Goal: Check status: Check status

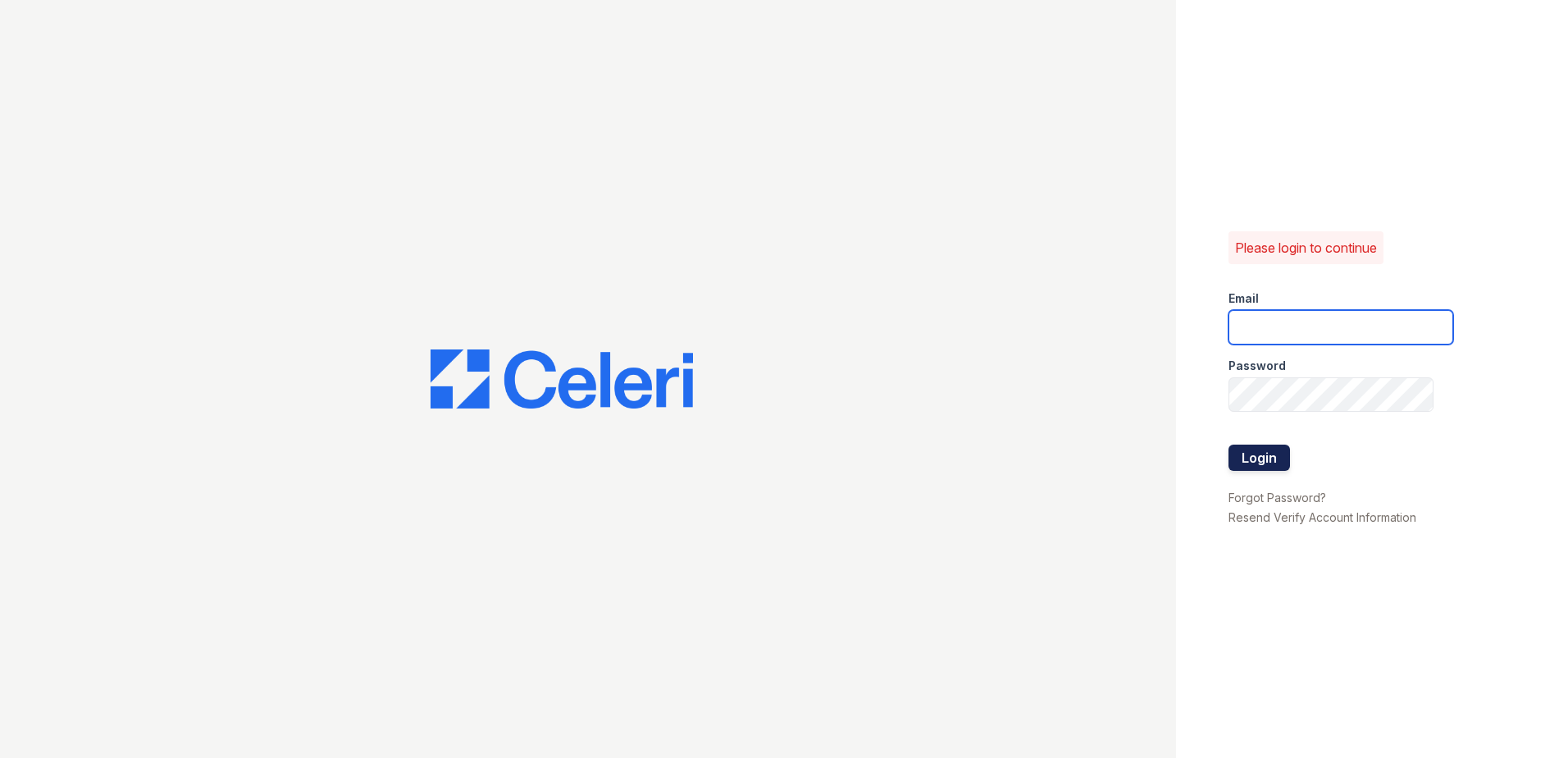
type input "[EMAIL_ADDRESS][DOMAIN_NAME]"
click at [1271, 463] on button "Login" at bounding box center [1259, 457] width 62 height 26
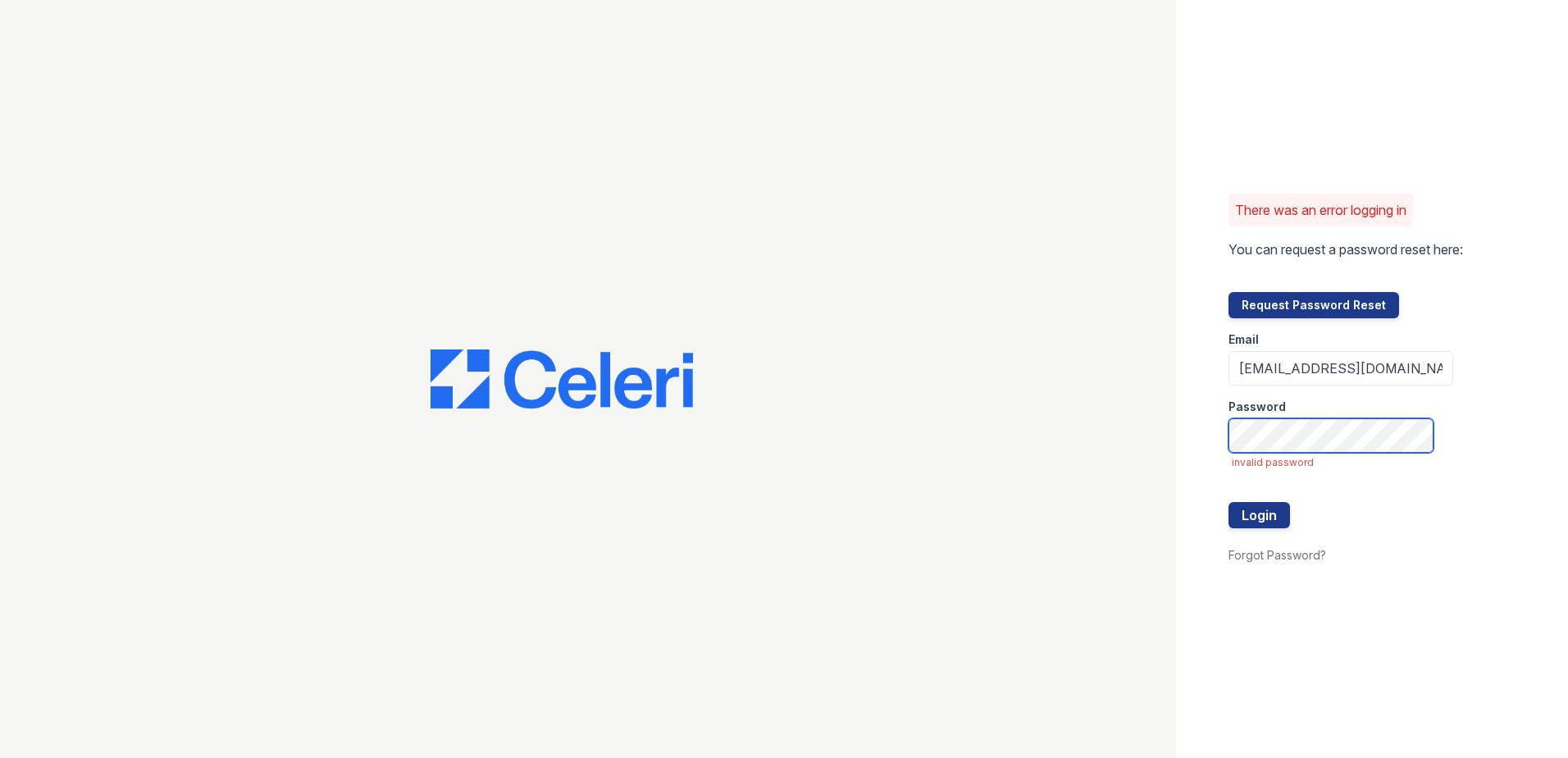
click at [1114, 451] on div "There was an error logging in You can request a password reset here: Request Pa…" at bounding box center [784, 379] width 1568 height 758
click at [1156, 534] on div at bounding box center [588, 379] width 1176 height 758
click at [1253, 518] on button "Login" at bounding box center [1259, 515] width 62 height 26
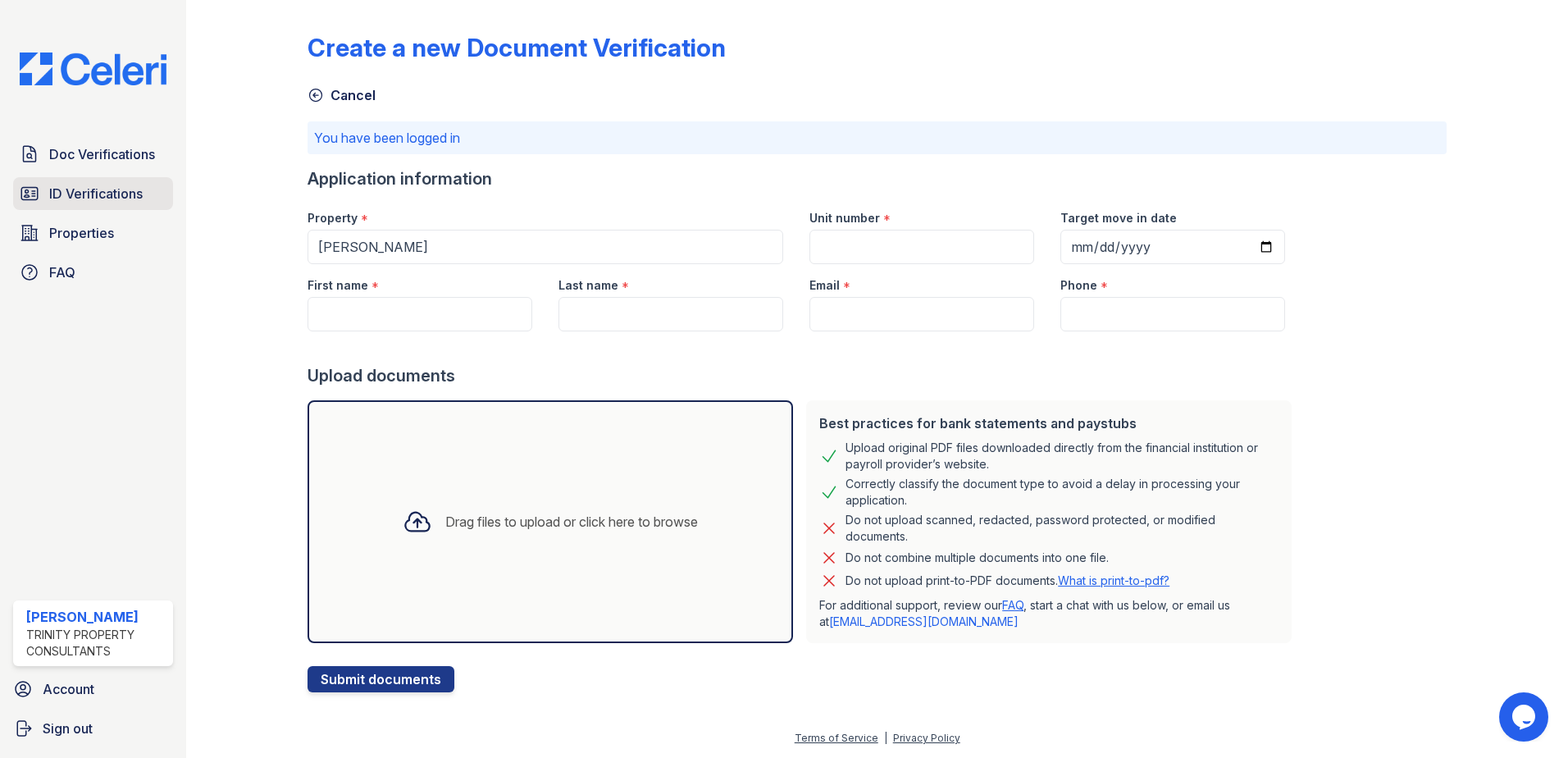
click at [88, 200] on span "ID Verifications" at bounding box center [96, 194] width 93 height 20
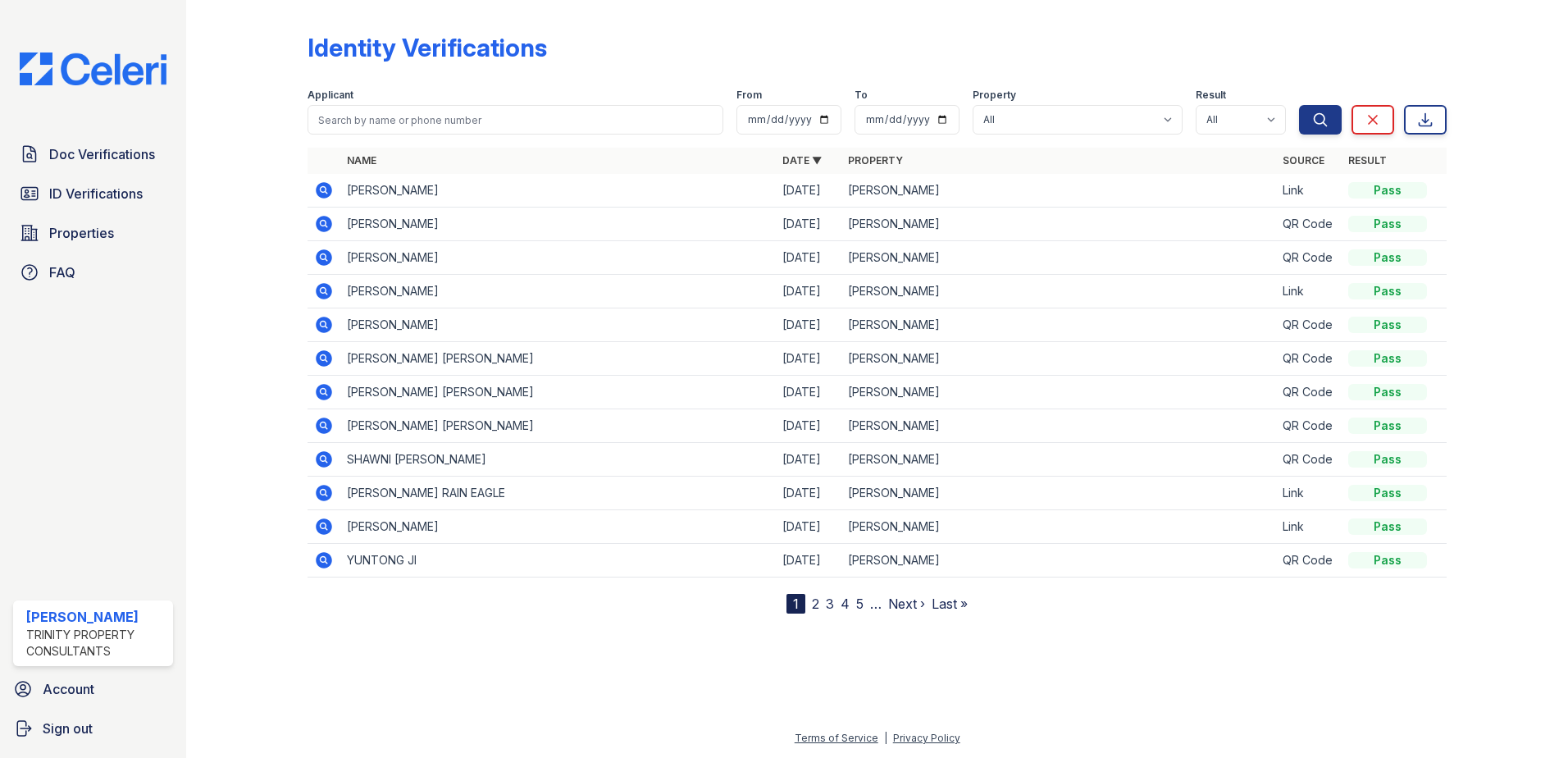
click at [392, 99] on div "Applicant" at bounding box center [516, 96] width 415 height 17
click at [377, 117] on input "search" at bounding box center [516, 120] width 415 height 30
type input "shamim"
click at [1299, 105] on button "Search" at bounding box center [1320, 120] width 43 height 30
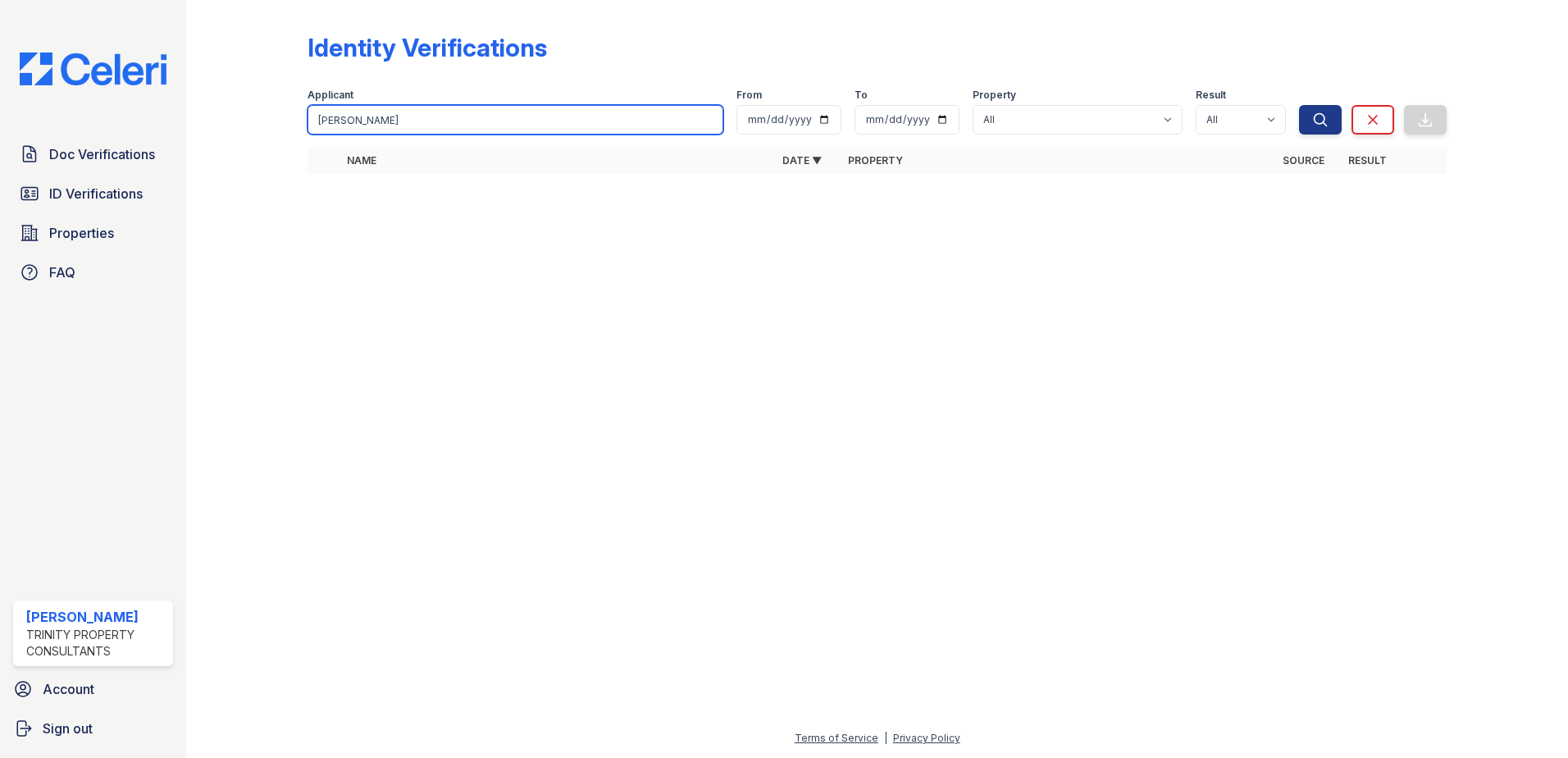
drag, startPoint x: 392, startPoint y: 119, endPoint x: 213, endPoint y: 121, distance: 179.0
click at [213, 121] on div "Identity Verifications Filter Applicant shamim From To Property All ReNew Walth…" at bounding box center [877, 108] width 1330 height 217
click at [648, 396] on div at bounding box center [877, 472] width 1330 height 512
click at [94, 175] on div "Doc Verifications ID Verifications Properties FAQ" at bounding box center [93, 214] width 173 height 151
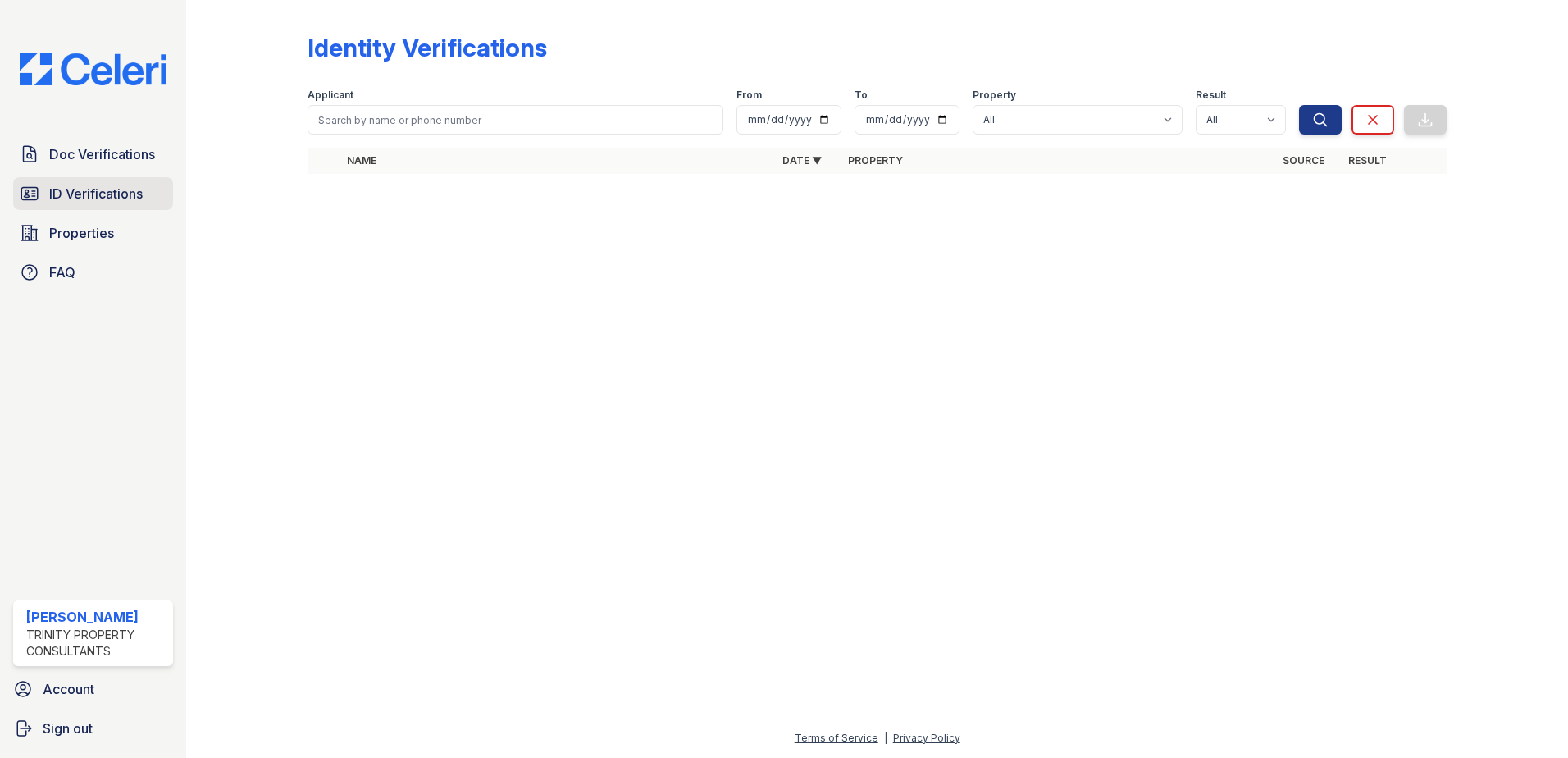
click at [108, 194] on span "ID Verifications" at bounding box center [96, 194] width 93 height 20
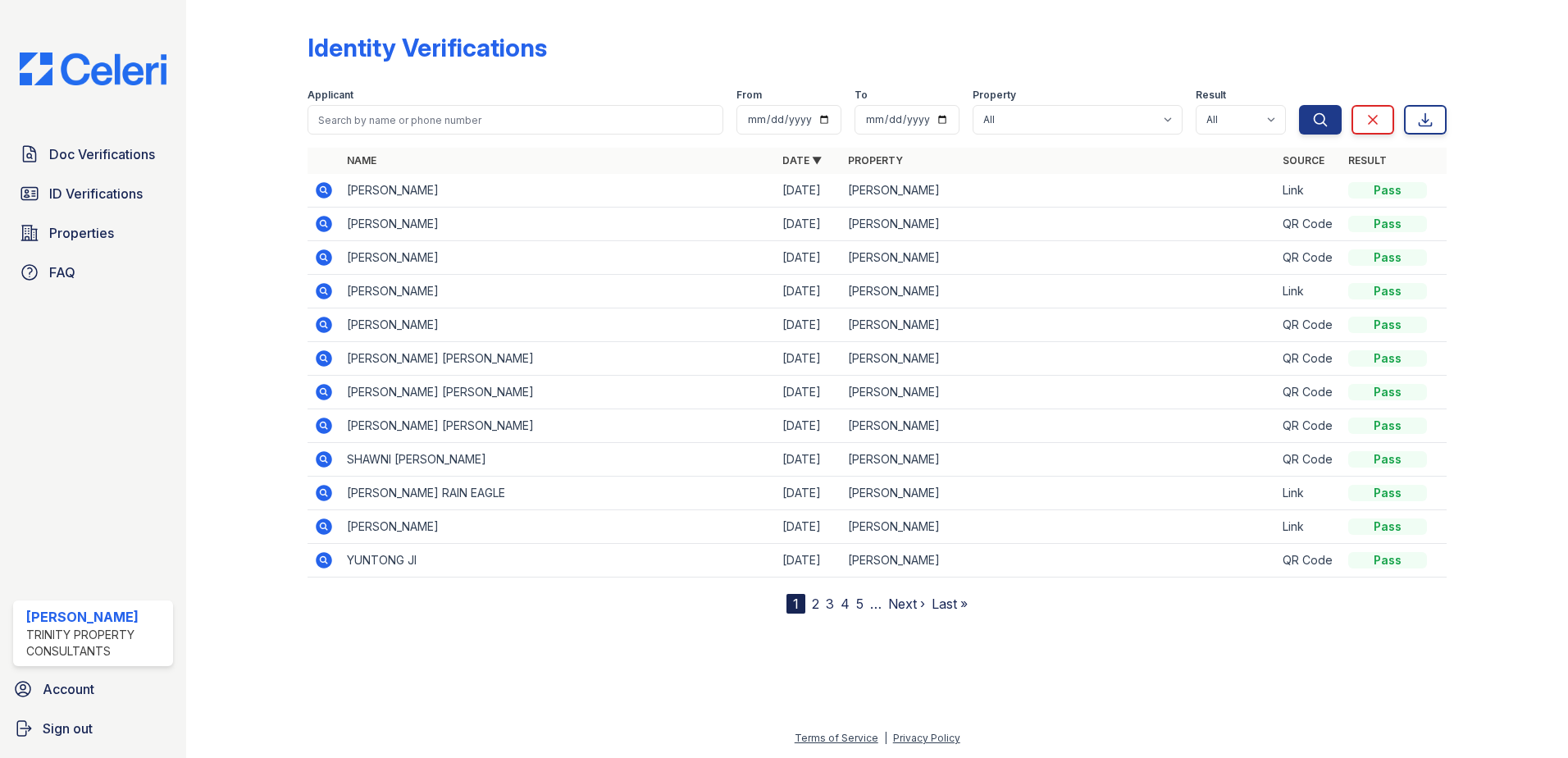
click at [420, 104] on div "Applicant" at bounding box center [516, 96] width 415 height 17
click at [406, 115] on input "search" at bounding box center [516, 120] width 415 height 30
type input "rita"
click at [1299, 105] on button "Search" at bounding box center [1320, 120] width 43 height 30
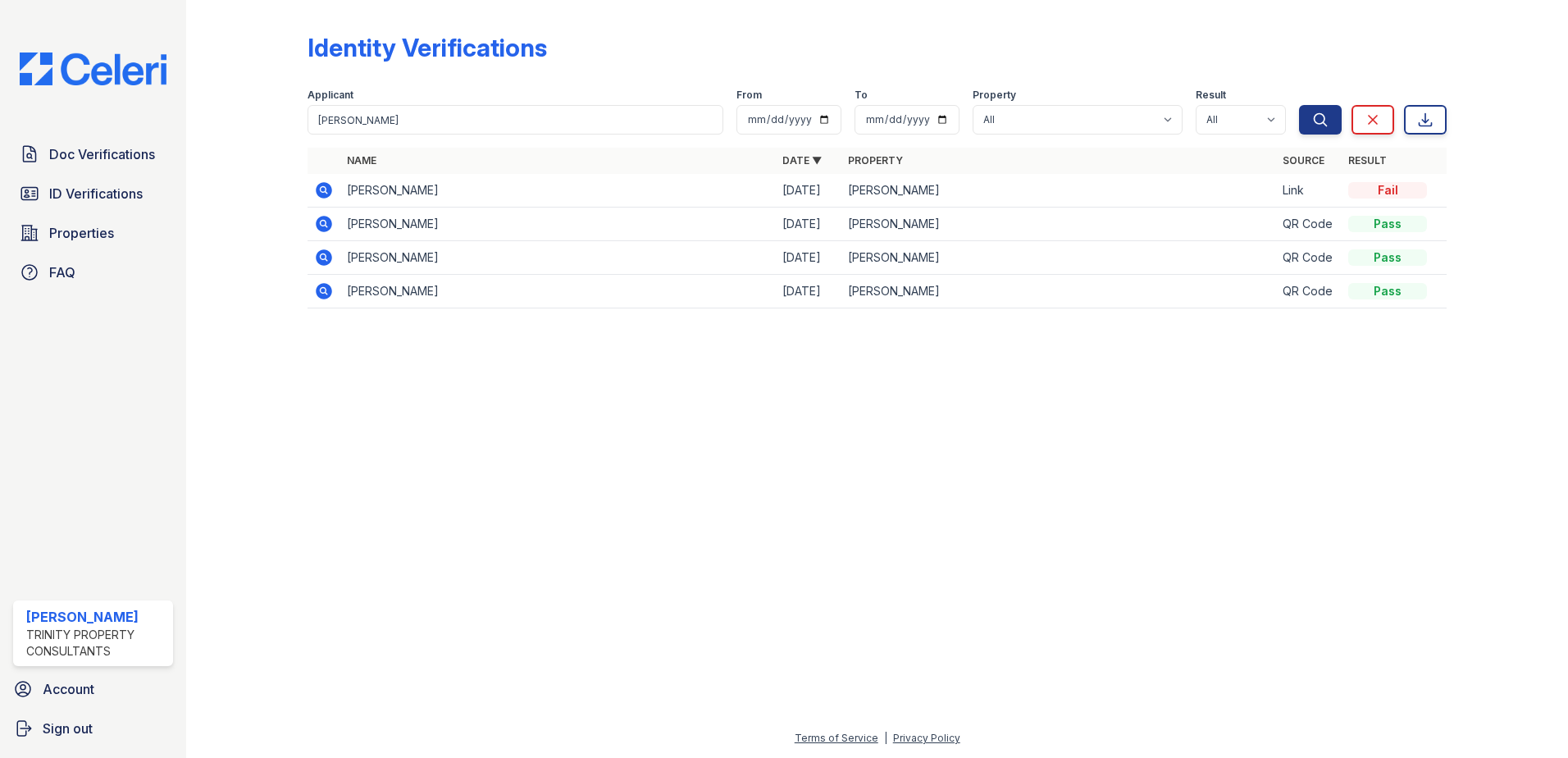
click at [472, 406] on div at bounding box center [877, 539] width 1330 height 378
click at [331, 194] on icon at bounding box center [324, 190] width 17 height 17
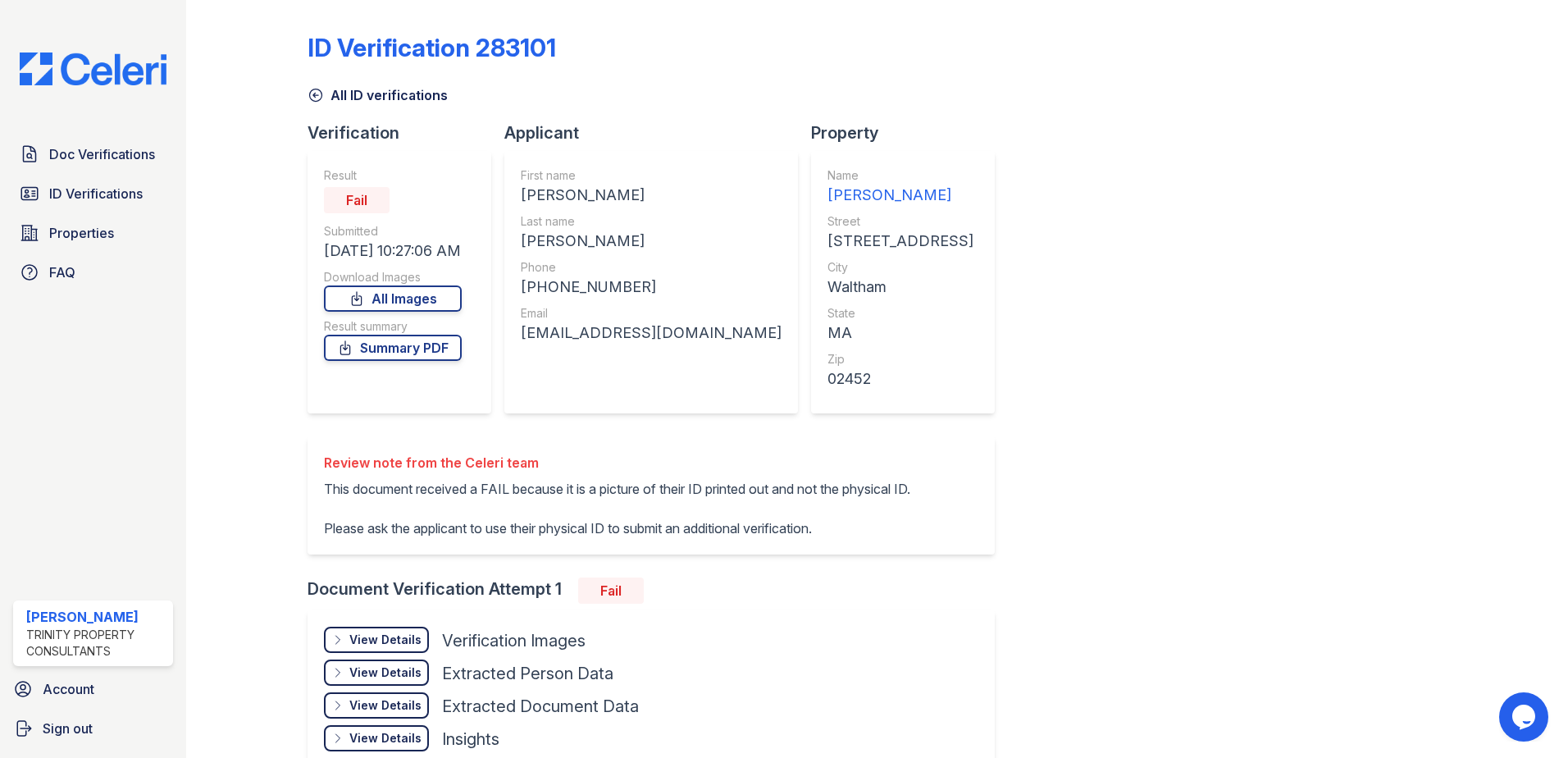
click at [316, 96] on icon at bounding box center [316, 94] width 17 height 17
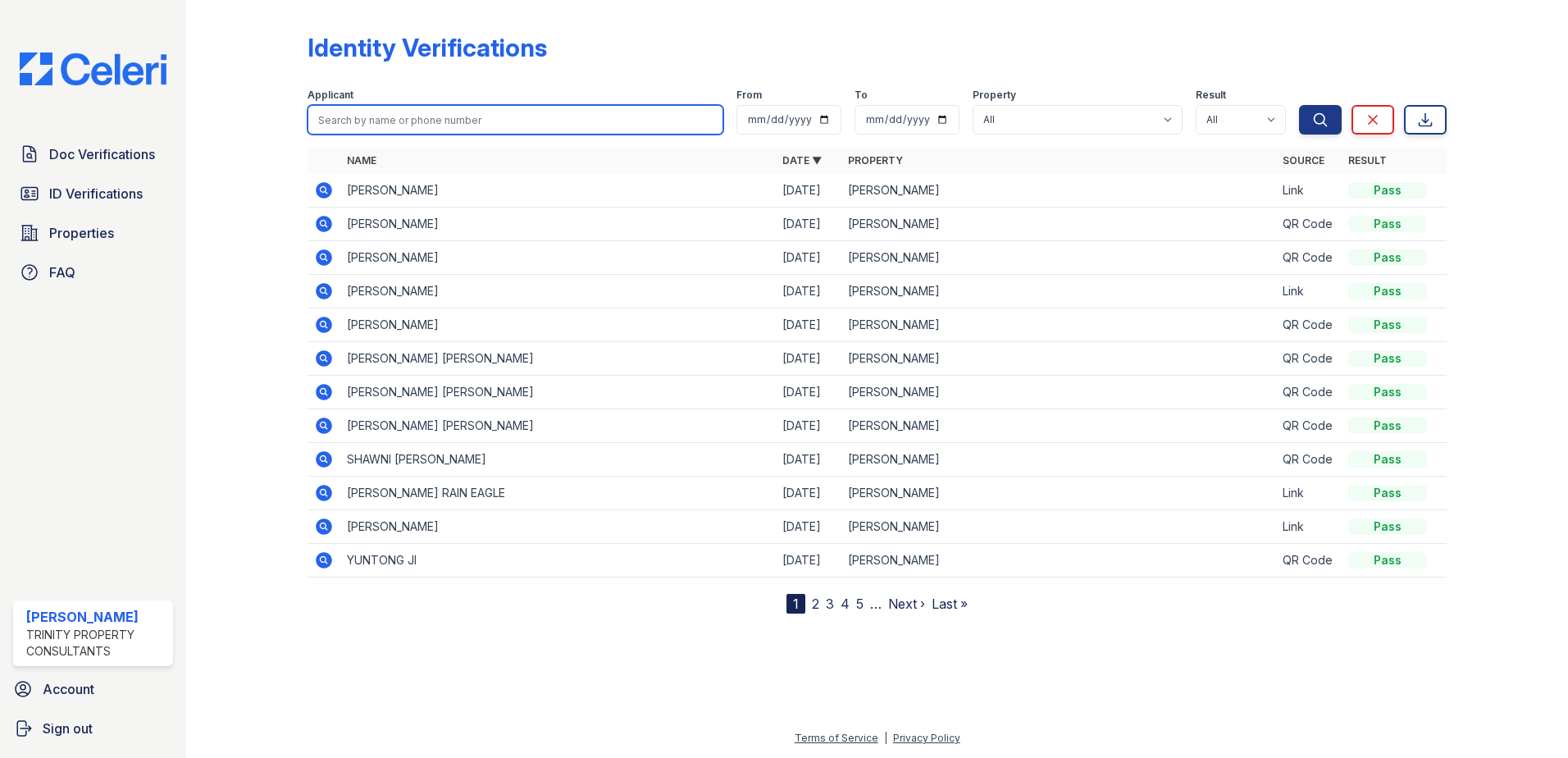
click at [358, 116] on input "search" at bounding box center [516, 120] width 415 height 30
type input "[PERSON_NAME]"
click at [1299, 105] on button "Search" at bounding box center [1320, 120] width 43 height 30
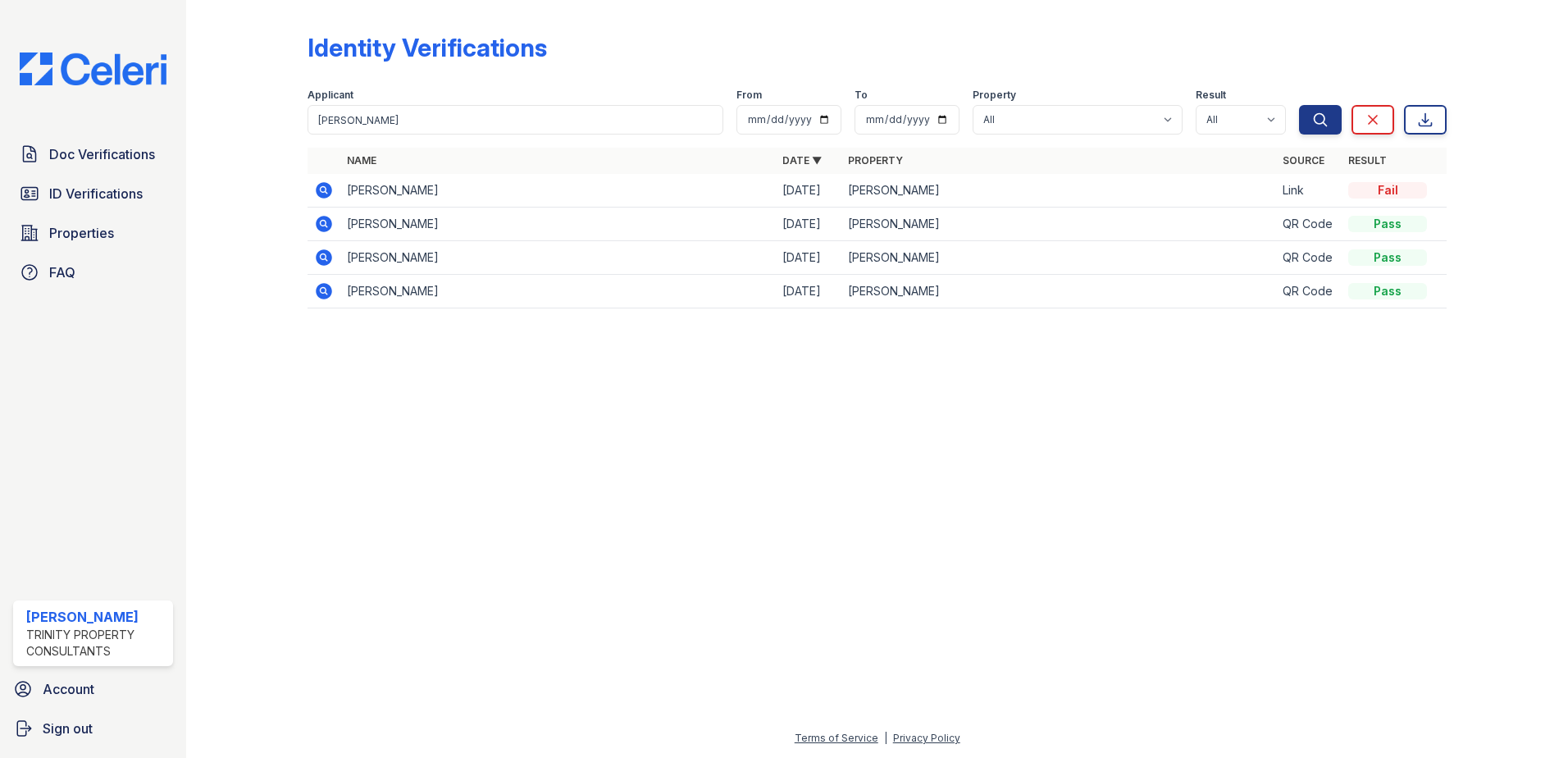
click at [327, 185] on icon at bounding box center [324, 190] width 17 height 17
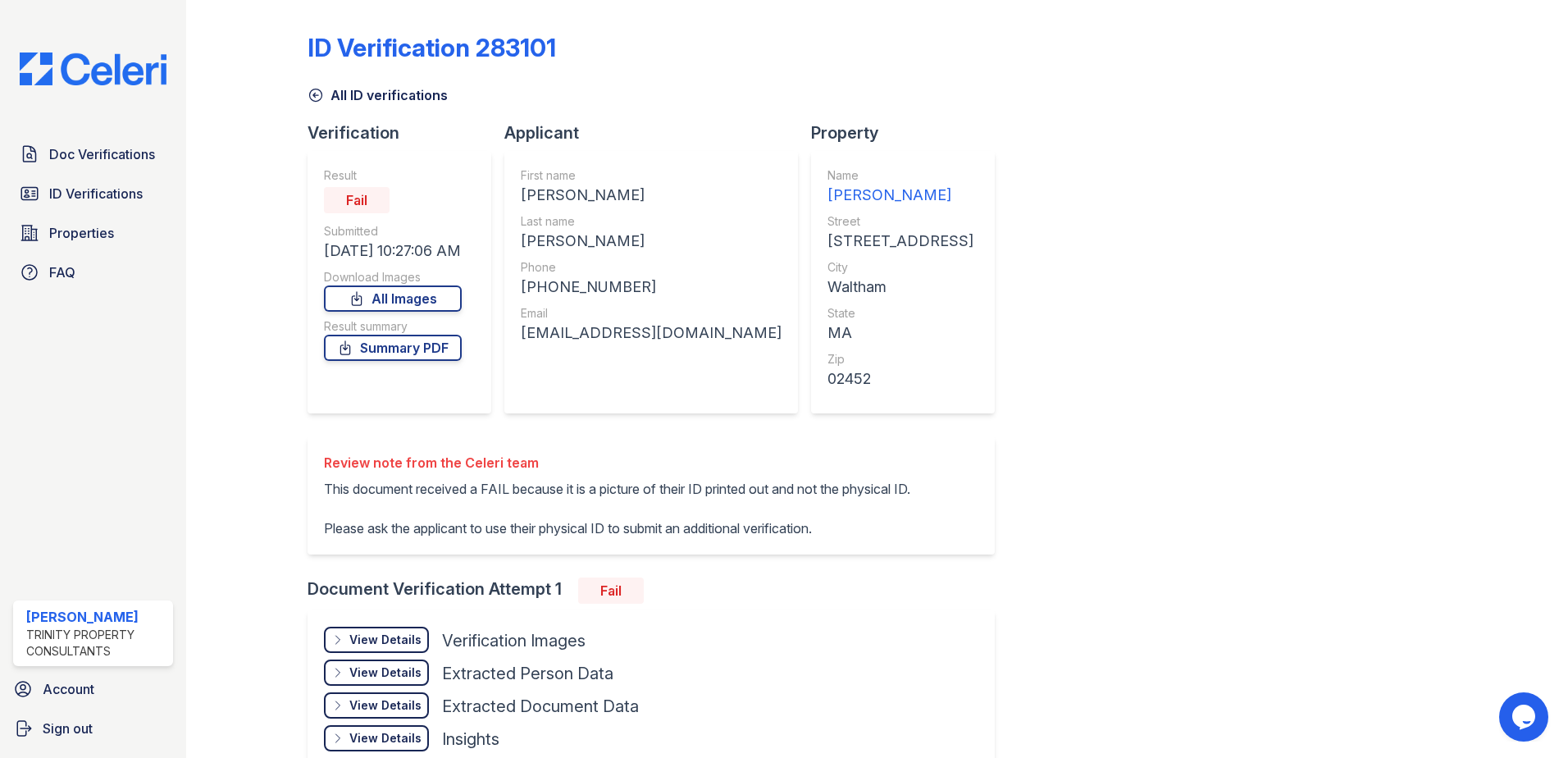
scroll to position [115, 0]
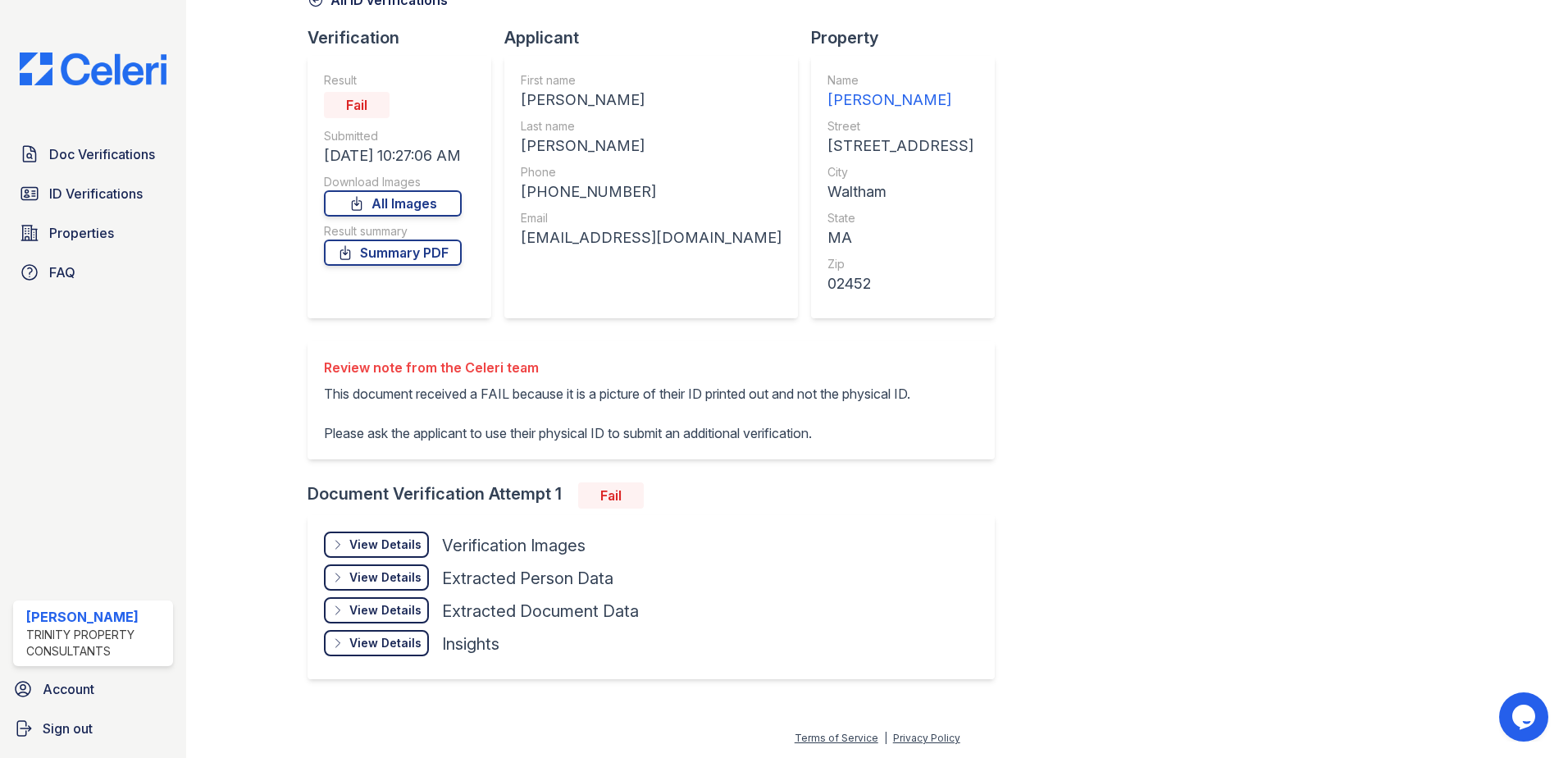
click at [369, 546] on div "View Details" at bounding box center [386, 544] width 73 height 17
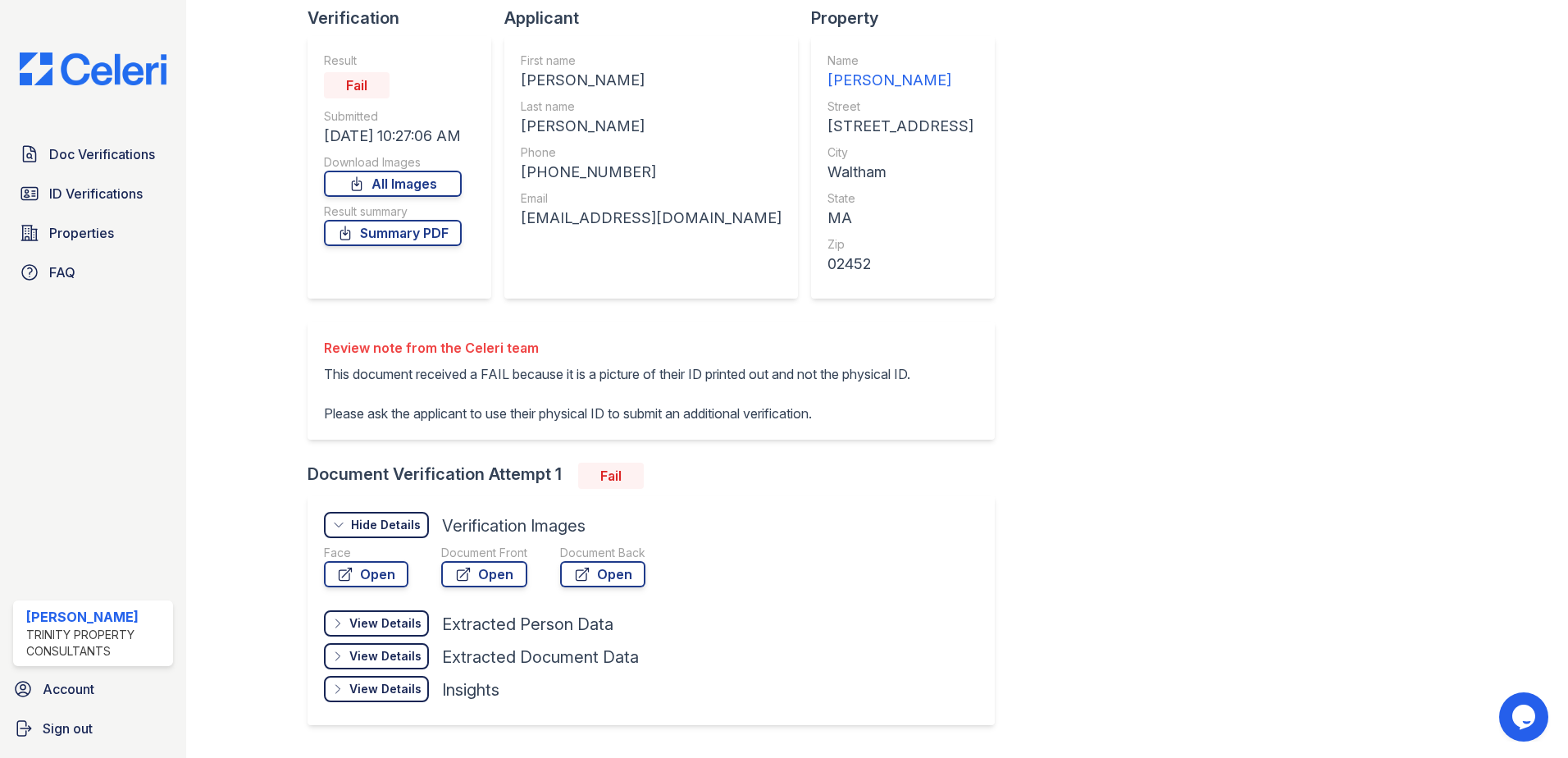
scroll to position [181, 0]
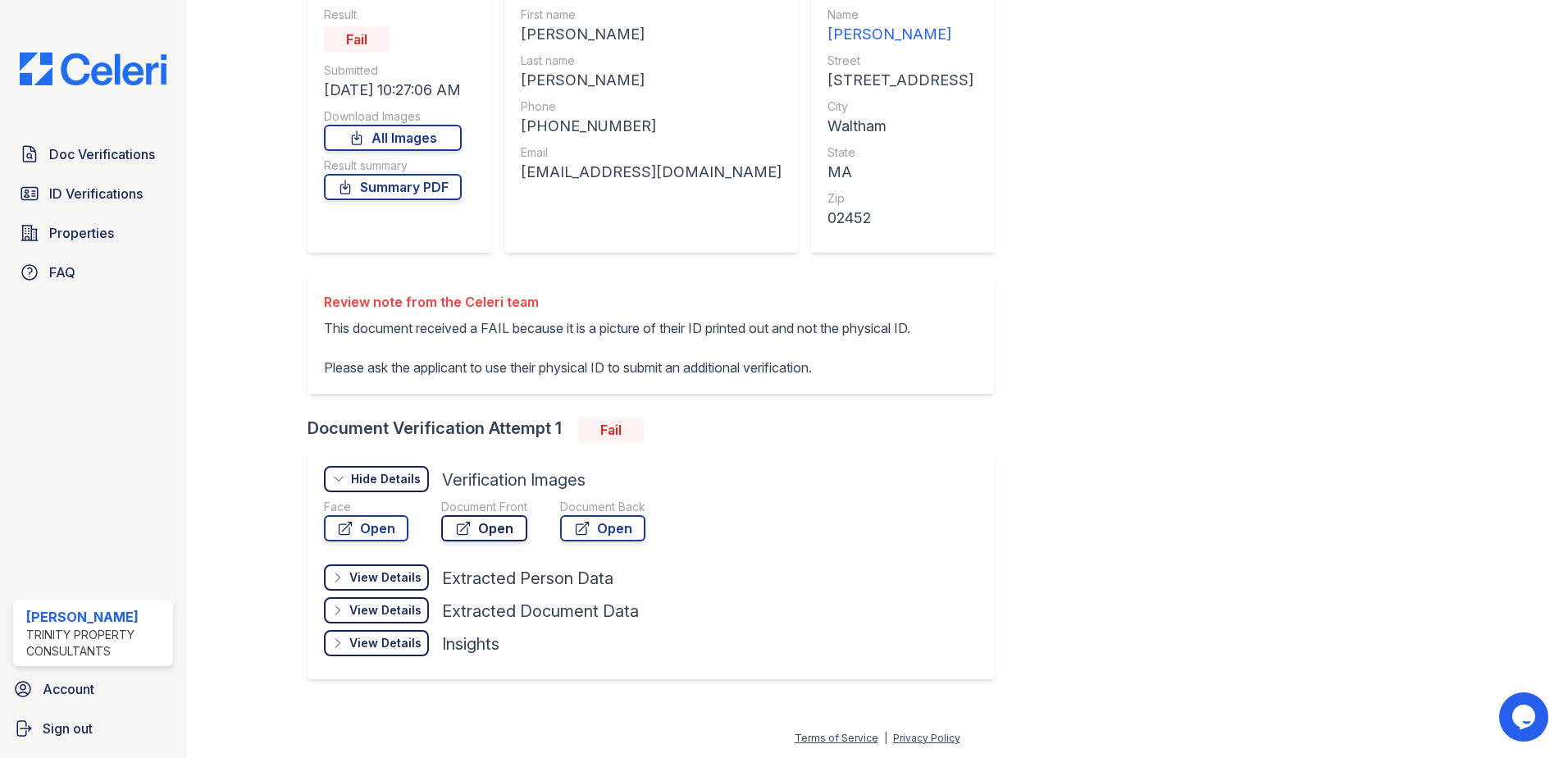
click at [466, 529] on icon at bounding box center [463, 528] width 17 height 17
click at [984, 339] on div "ID Verification 283101 All ID verifications Verification Result Fail Submitted …" at bounding box center [877, 274] width 1139 height 856
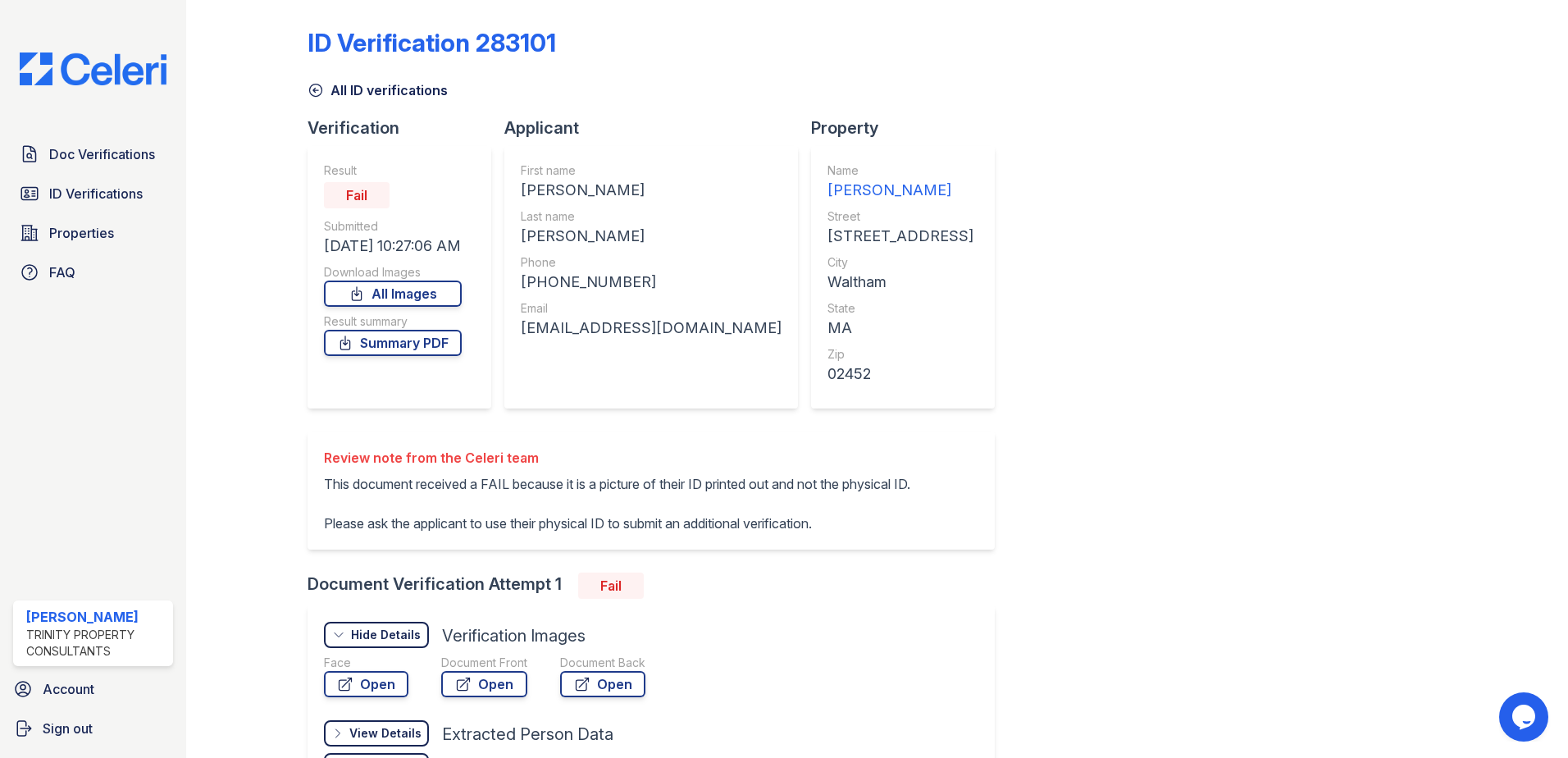
scroll to position [0, 0]
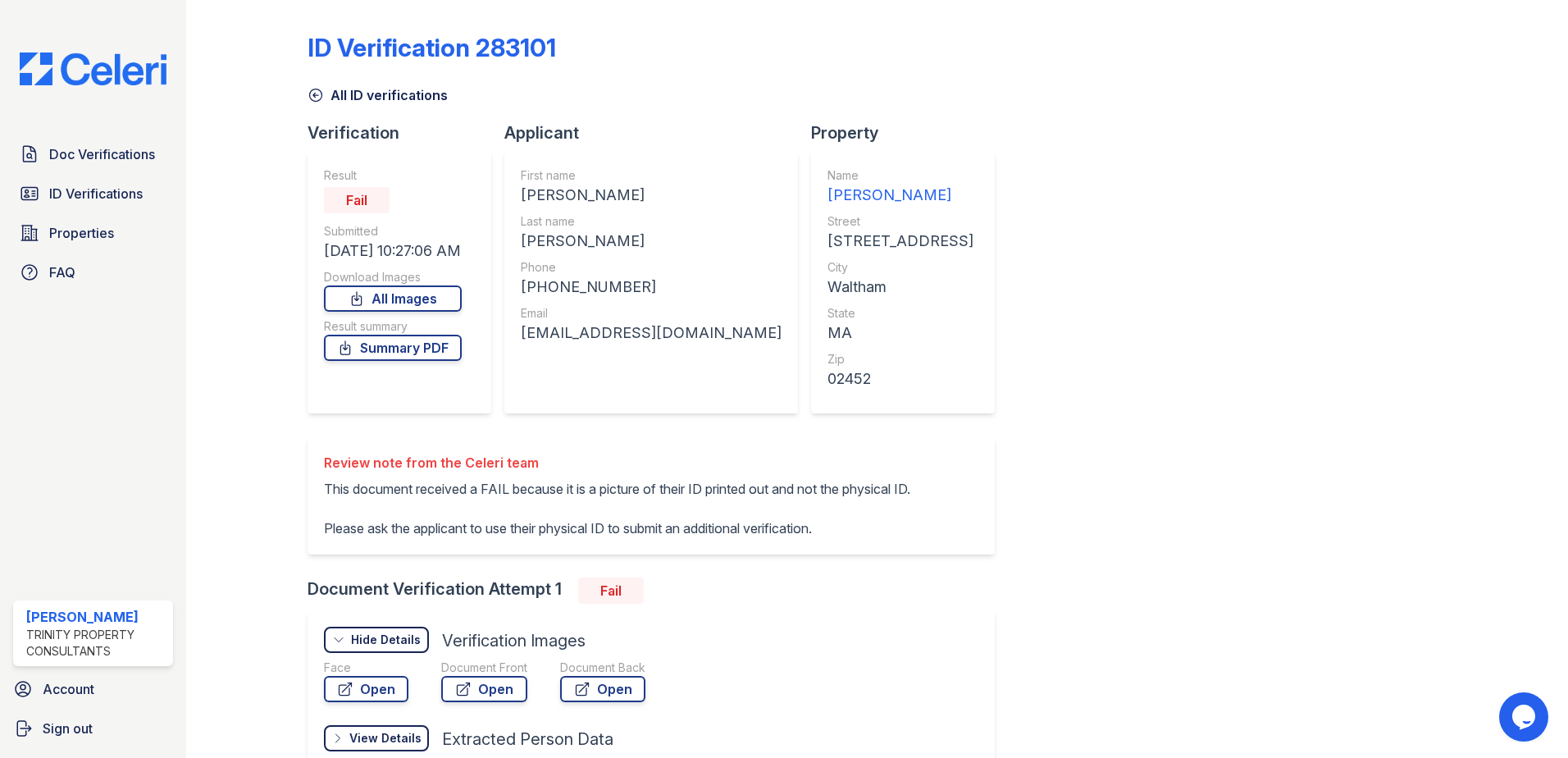
click at [316, 97] on icon at bounding box center [316, 94] width 17 height 17
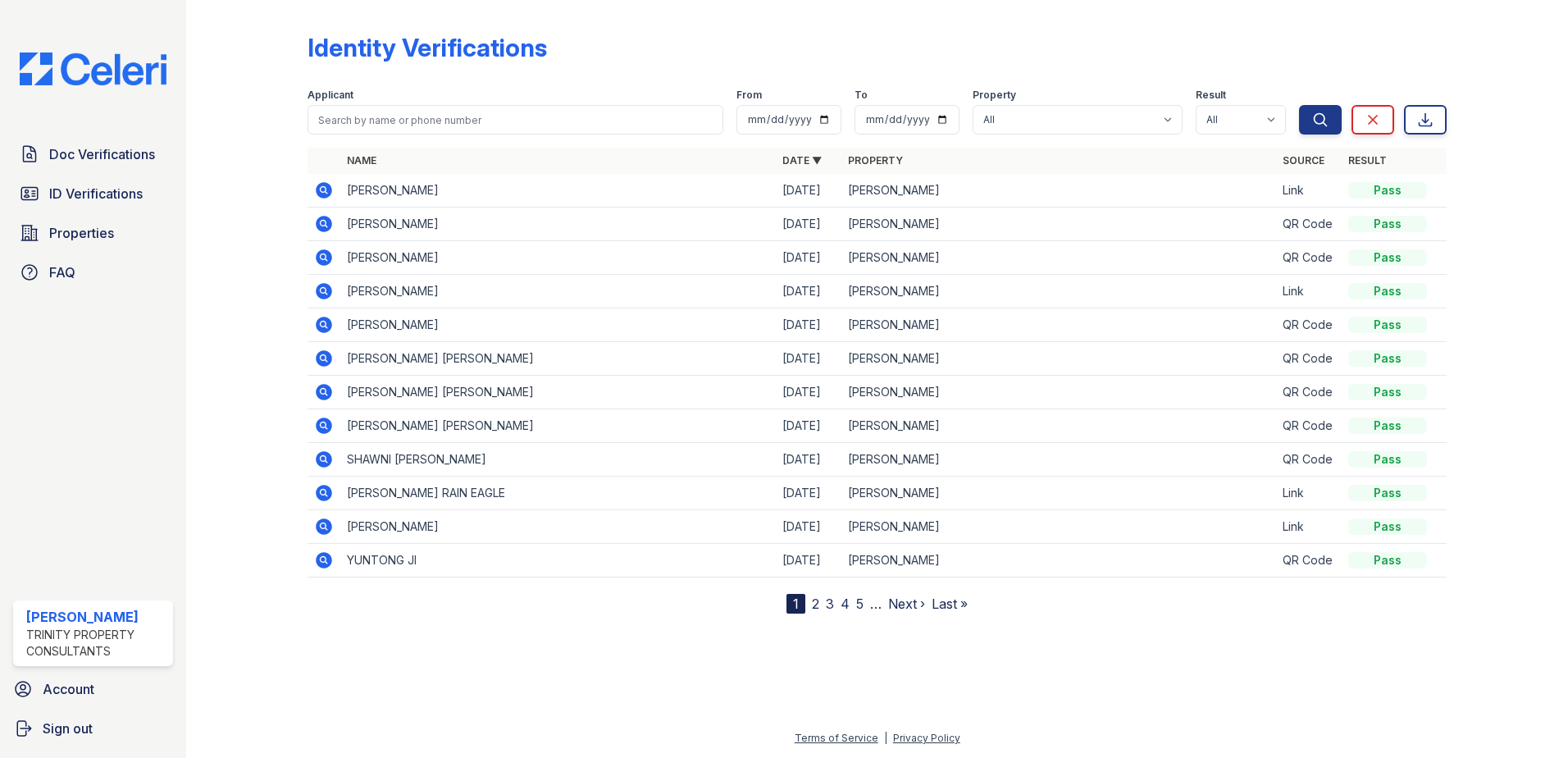
click at [570, 680] on div at bounding box center [877, 683] width 1330 height 88
